Goal: Task Accomplishment & Management: Complete application form

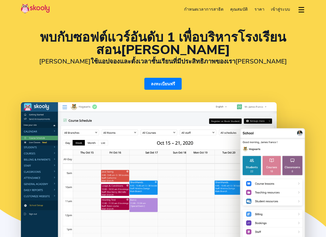
select select "th"
select select "66"
select select "[GEOGRAPHIC_DATA]"
select select "[GEOGRAPHIC_DATA]/[GEOGRAPHIC_DATA]"
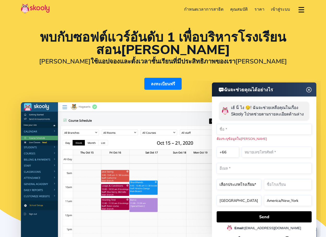
click at [309, 90] on img at bounding box center [309, 90] width 10 height 7
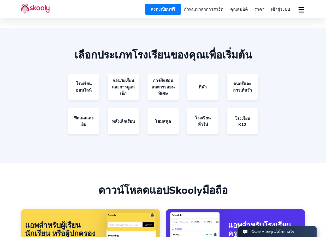
scroll to position [938, 0]
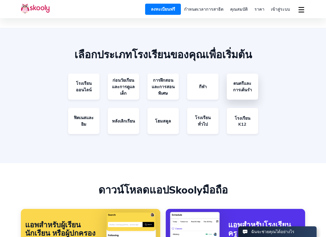
click at [240, 74] on link "ดนตรีและการเต้นรำ" at bounding box center [242, 87] width 31 height 26
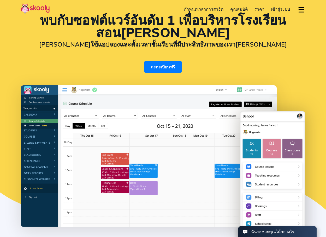
scroll to position [0, 0]
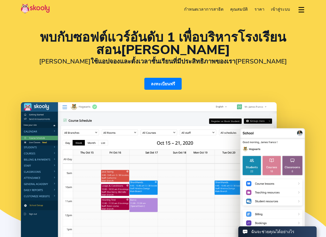
click at [157, 82] on link "ลงทะเบียนฟรี" at bounding box center [162, 84] width 37 height 12
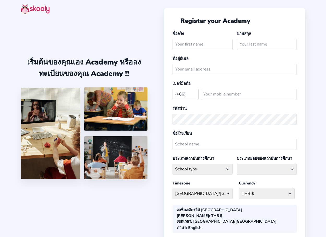
select select "TH"
click at [221, 42] on input "text" at bounding box center [202, 44] width 60 height 11
click at [259, 197] on select "THB ฿ Afghanistan AFN - ؋. Albania ALL - L Algeria DZD - دج AmericanSamoa USD -…" at bounding box center [267, 193] width 56 height 11
click at [264, 196] on select "THB ฿ Afghanistan AFN - ؋. Albania ALL - L Algeria DZD - دج AmericanSamoa USD -…" at bounding box center [267, 193] width 56 height 11
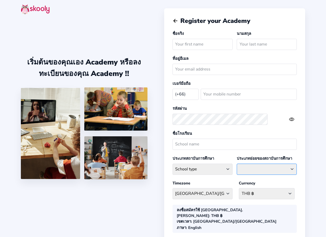
click at [263, 172] on select at bounding box center [266, 169] width 60 height 11
click at [274, 171] on select at bounding box center [266, 169] width 60 height 11
click at [232, 168] on select "School type Academic Afterschool Arts Dance Homeschool Language Martial Arts Mu…" at bounding box center [202, 169] width 60 height 11
select select "M"
click at [201, 164] on select "School type Academic Afterschool Arts Dance Homeschool Language Martial Arts Mu…" at bounding box center [202, 169] width 60 height 11
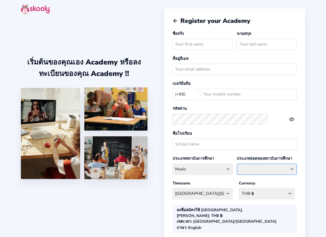
click at [267, 172] on select "Classical Drums General Music Guitar Piano Violin" at bounding box center [266, 169] width 60 height 11
select select "M"
click at [251, 166] on select "Classical Drums General Music Guitar Piano Violin" at bounding box center [266, 169] width 60 height 11
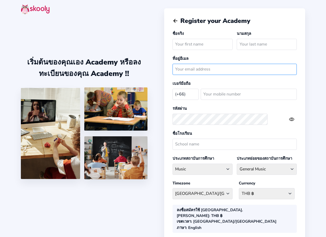
click at [221, 69] on input "email" at bounding box center [234, 69] width 124 height 11
type input "้"
type input "guitar16k@gmail.com"
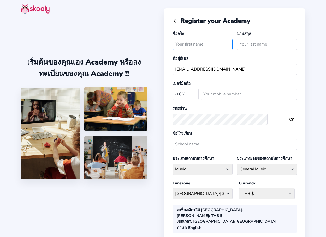
click at [219, 45] on input "text" at bounding box center [202, 44] width 60 height 11
type input "koranat"
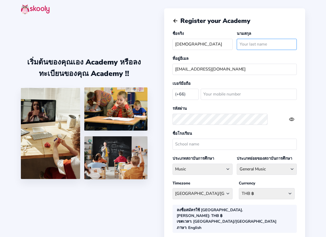
click at [272, 46] on input "text" at bounding box center [266, 44] width 60 height 11
type input "wongworathai"
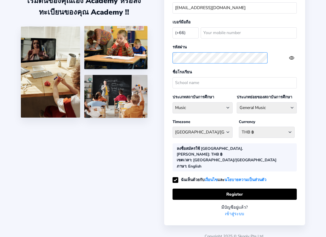
scroll to position [35, 0]
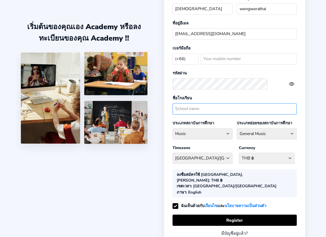
click at [235, 106] on input "text" at bounding box center [234, 108] width 124 height 11
type input "VEGA STUDIO"
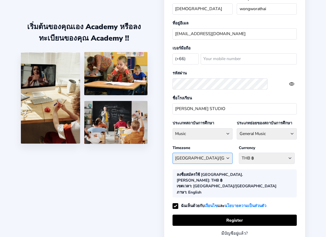
click at [232, 160] on select "Asia/Bangkok Afghanistan - Asia/Kabul Albania - Europe/Tirane Algeria - Africa/…" at bounding box center [202, 158] width 60 height 11
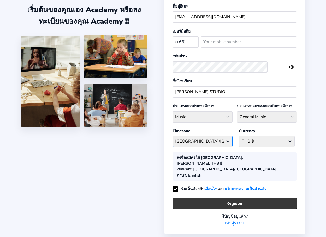
scroll to position [62, 0]
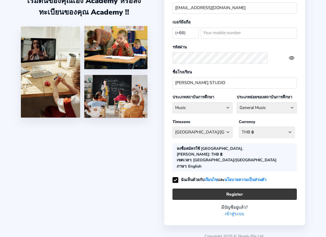
click at [238, 191] on button "Register" at bounding box center [234, 194] width 124 height 11
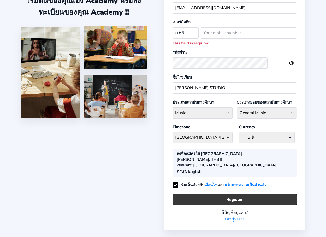
click at [241, 194] on button "Register" at bounding box center [234, 199] width 124 height 11
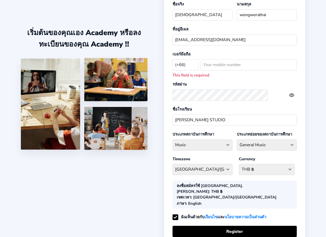
scroll to position [0, 0]
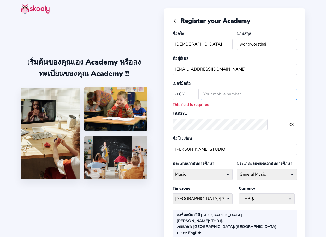
click at [243, 90] on input "number" at bounding box center [248, 94] width 96 height 11
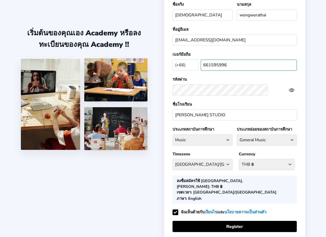
scroll to position [62, 0]
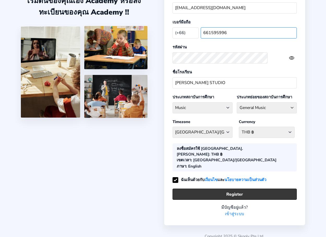
type input "661595996"
click at [241, 191] on button "Register" at bounding box center [234, 194] width 124 height 11
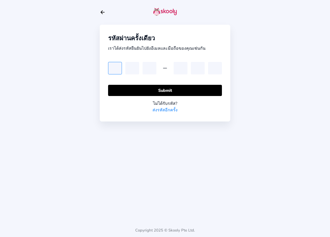
click at [112, 63] on input "text" at bounding box center [115, 68] width 14 height 13
type input "6"
type input "3"
type input "8"
type input "2"
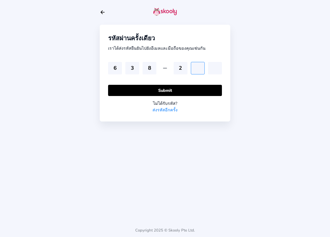
type input "3"
type input "7"
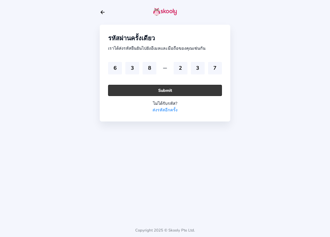
click at [124, 85] on button "Submit" at bounding box center [165, 90] width 114 height 11
